Goal: Information Seeking & Learning: Learn about a topic

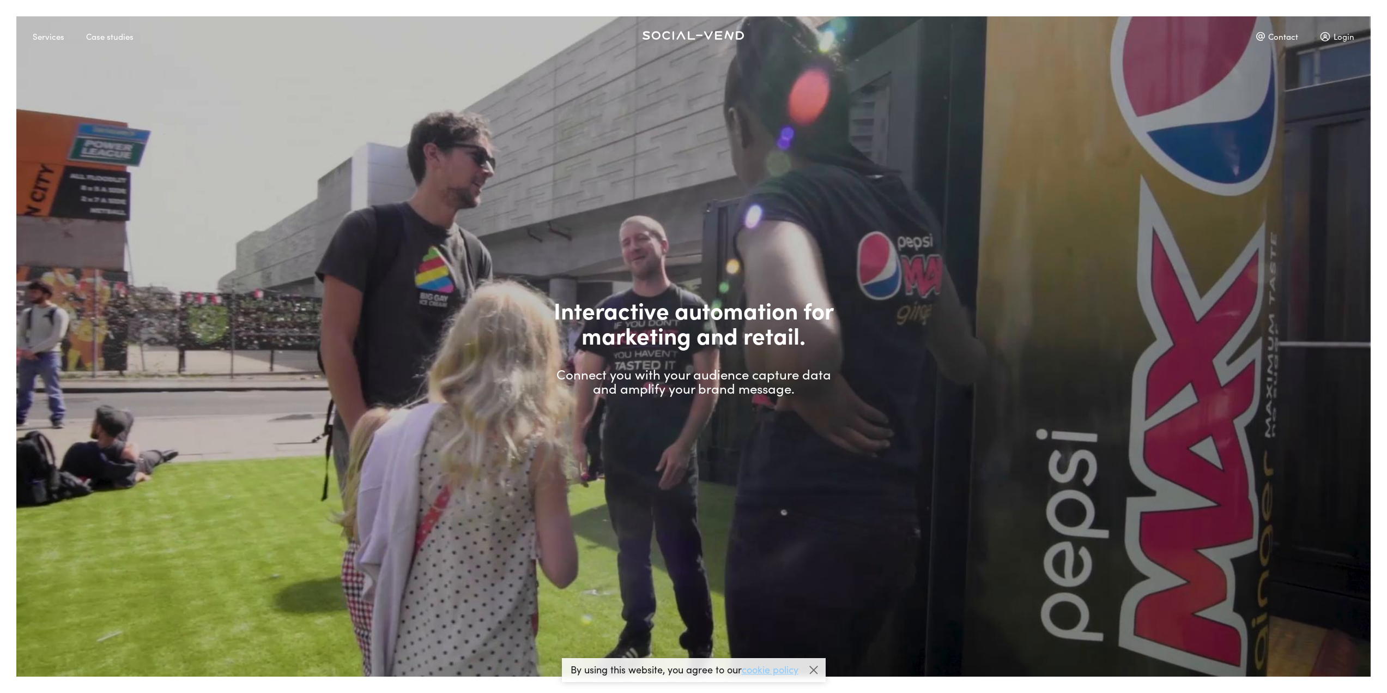
click at [812, 675] on div at bounding box center [814, 670] width 16 height 16
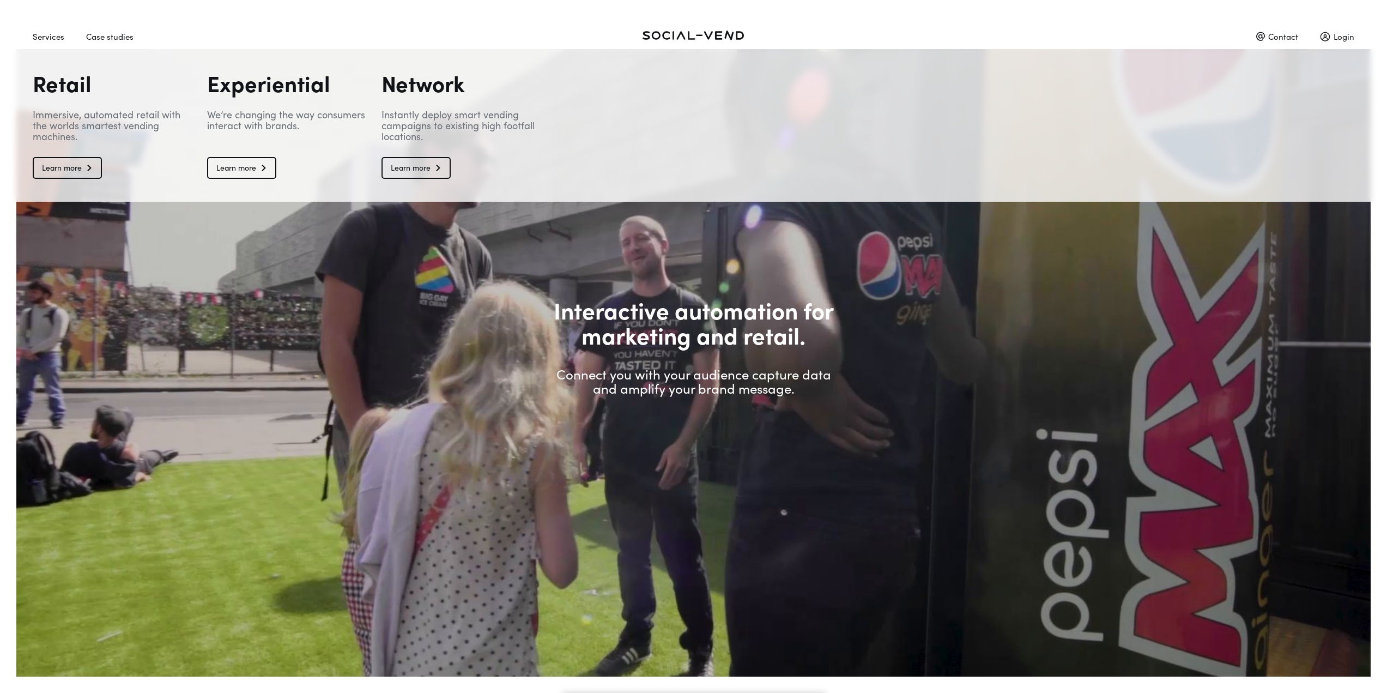
click at [49, 36] on div "Services" at bounding box center [49, 36] width 32 height 19
click at [81, 165] on link "Learn more" at bounding box center [67, 168] width 69 height 22
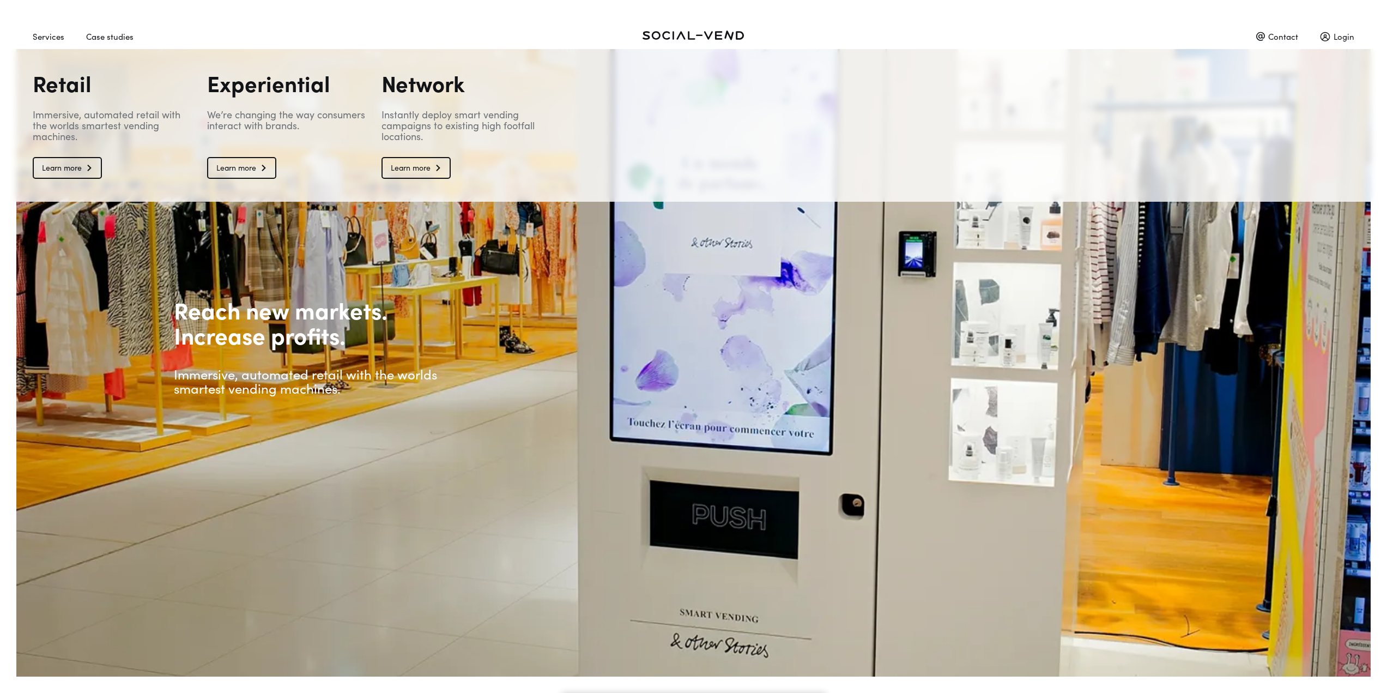
click at [46, 38] on div "Services" at bounding box center [49, 36] width 32 height 19
click at [247, 175] on link "Learn more" at bounding box center [241, 168] width 69 height 22
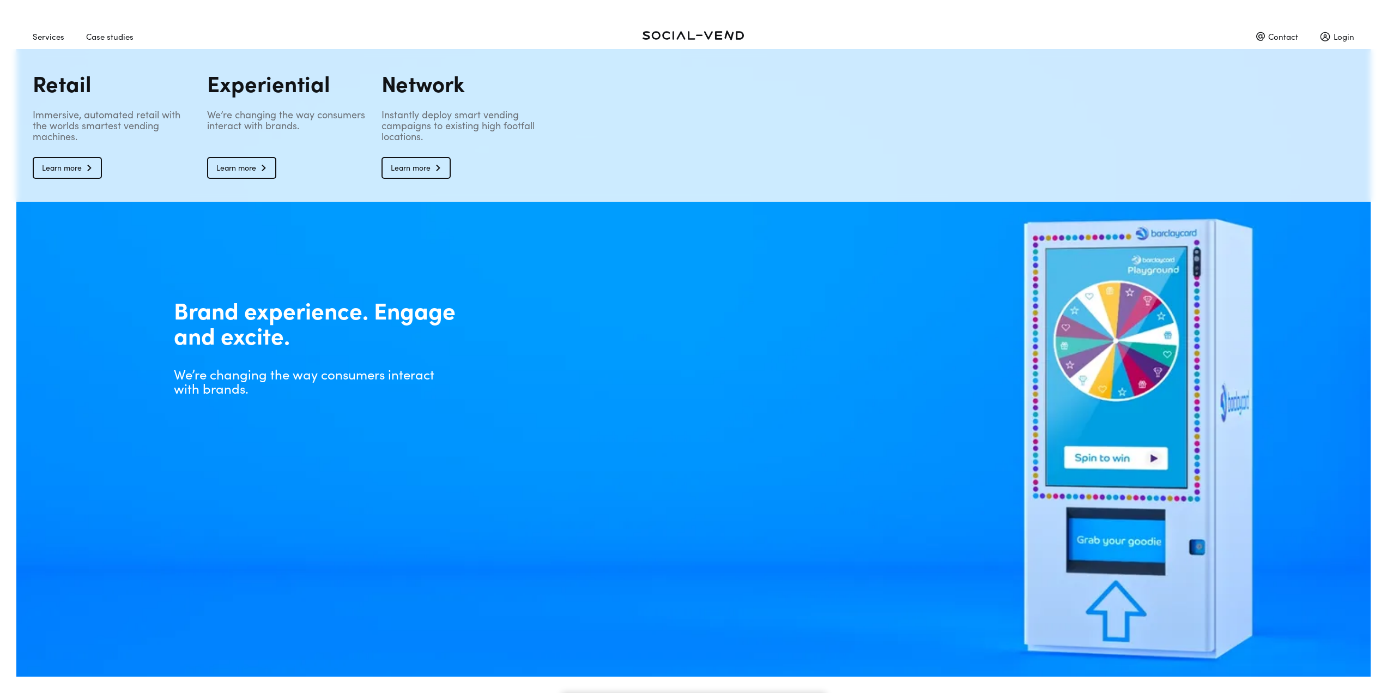
click at [129, 35] on div "Case studies" at bounding box center [109, 36] width 47 height 19
